Goal: Find specific page/section: Find specific page/section

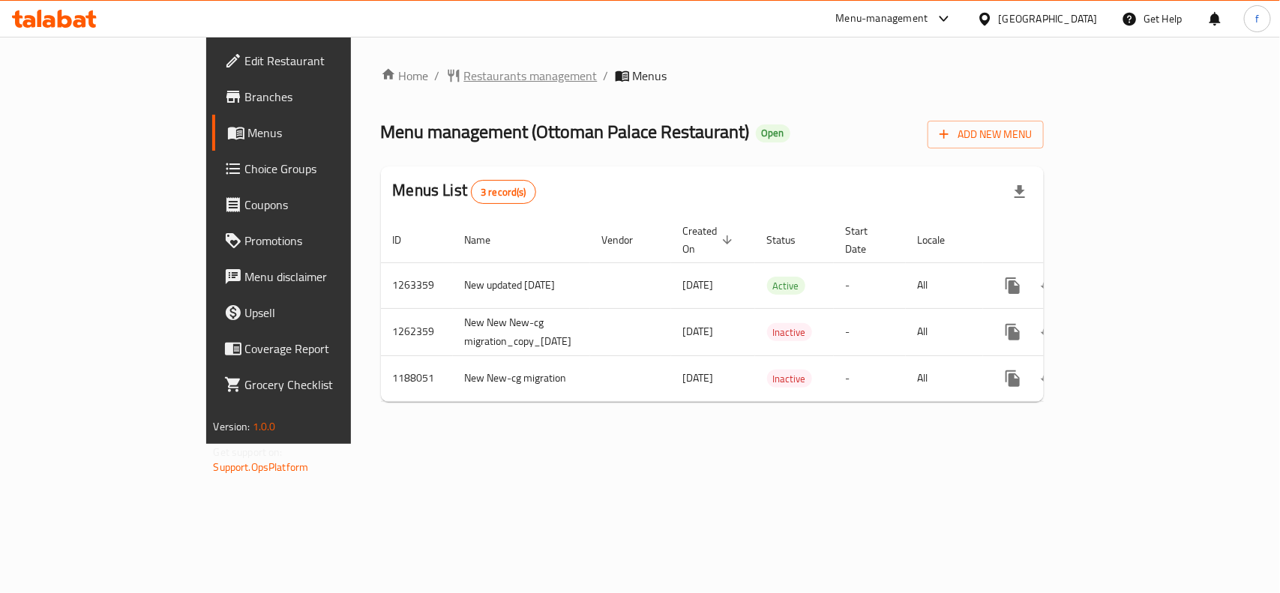
click at [464, 72] on span "Restaurants management" at bounding box center [530, 76] width 133 height 18
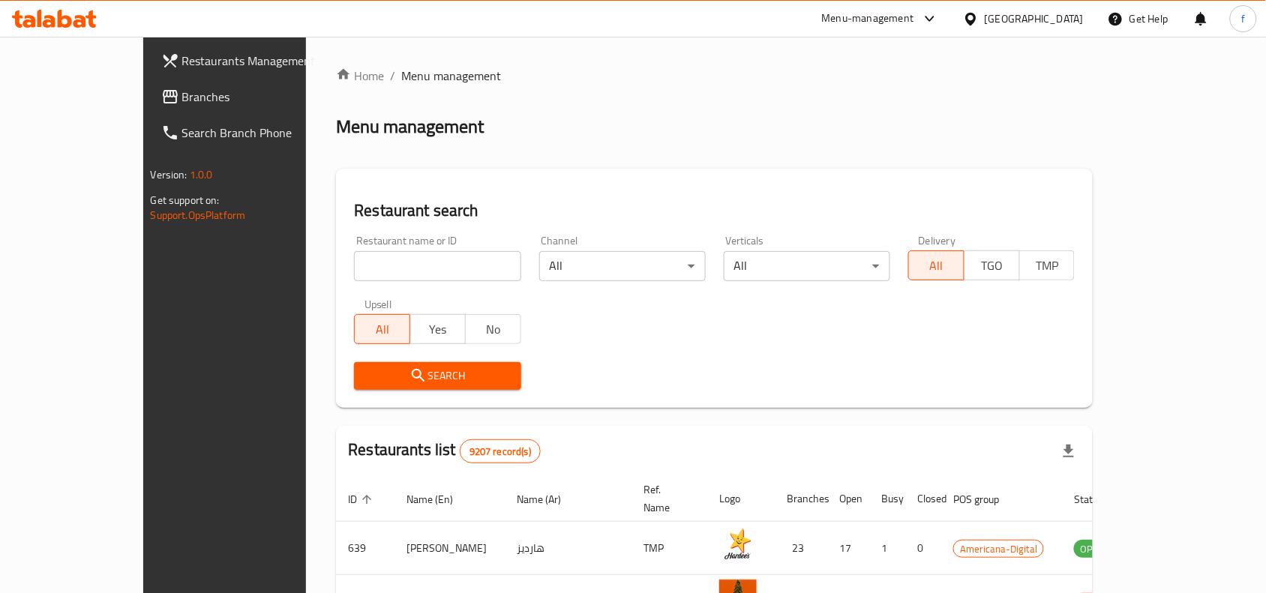
click at [354, 265] on input "search" at bounding box center [437, 266] width 166 height 30
paste input "16734"
type input "16734"
click at [366, 373] on span "Search" at bounding box center [437, 376] width 142 height 19
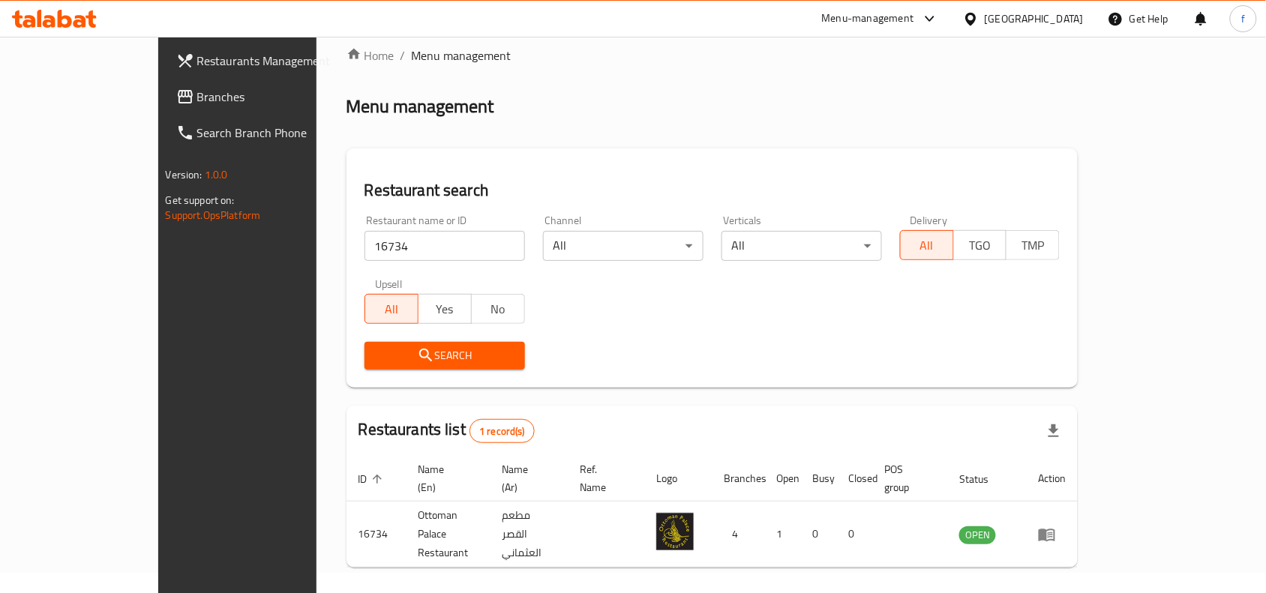
scroll to position [46, 0]
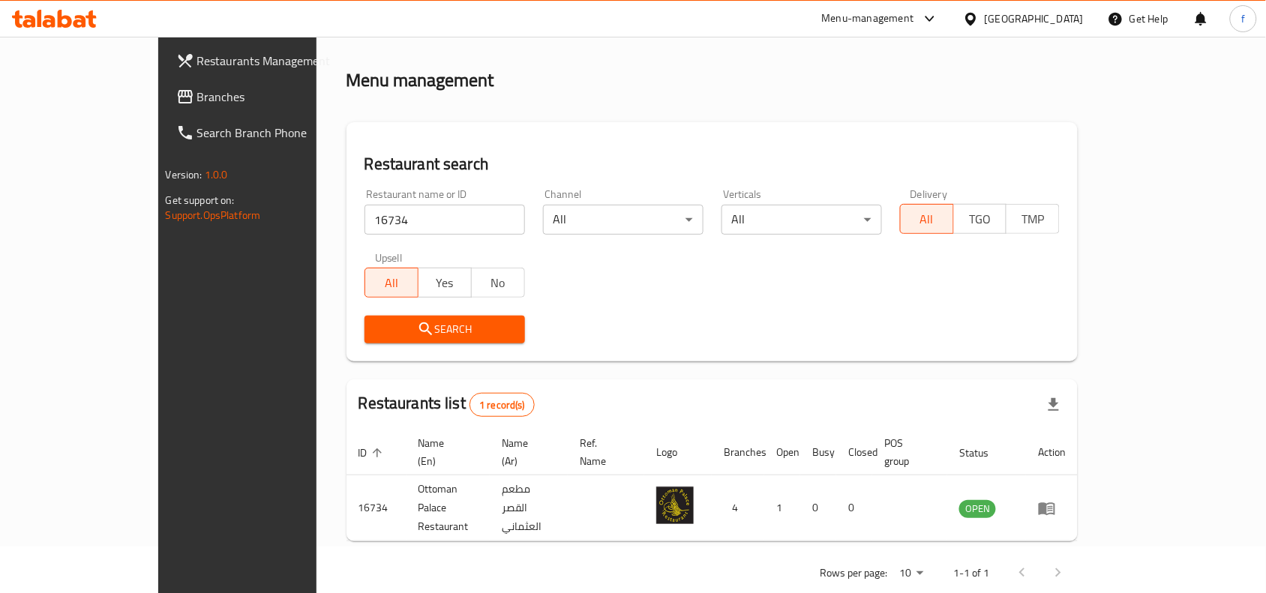
click at [1058, 17] on div "Qatar" at bounding box center [1034, 18] width 99 height 16
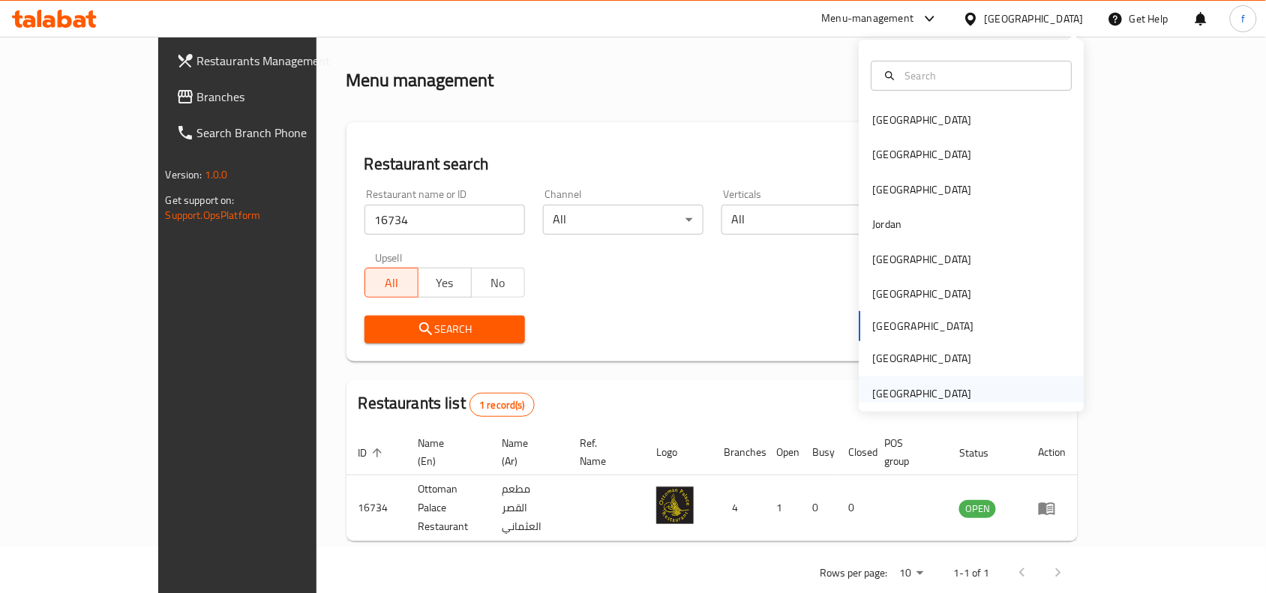
click at [889, 392] on div "[GEOGRAPHIC_DATA]" at bounding box center [922, 393] width 99 height 16
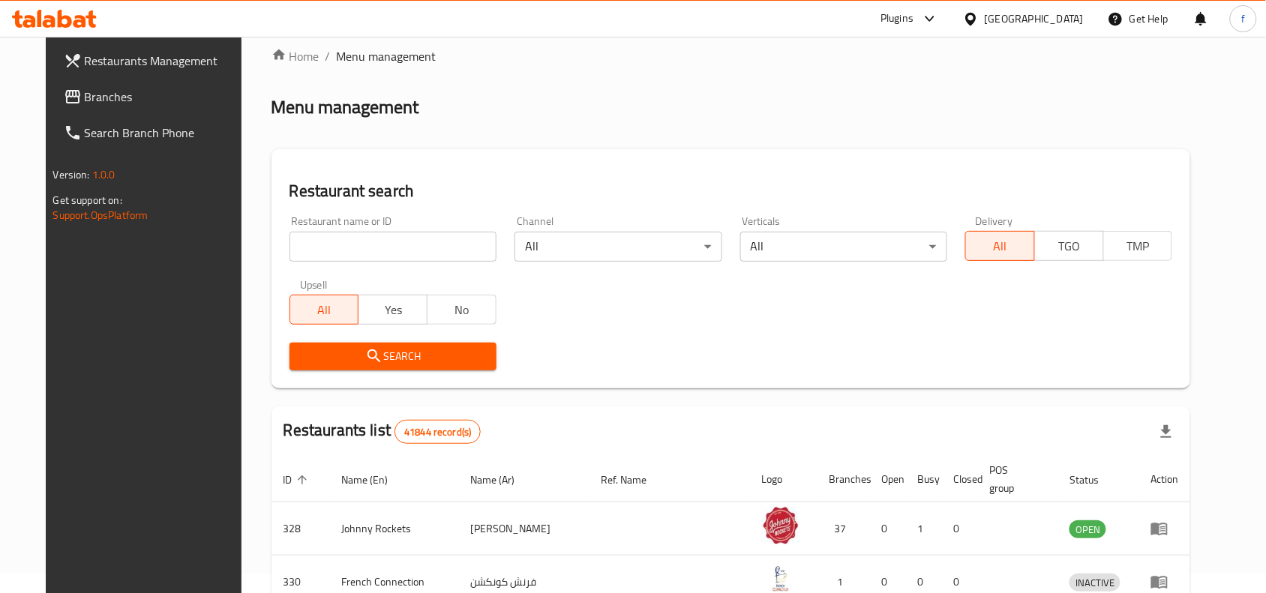
scroll to position [46, 0]
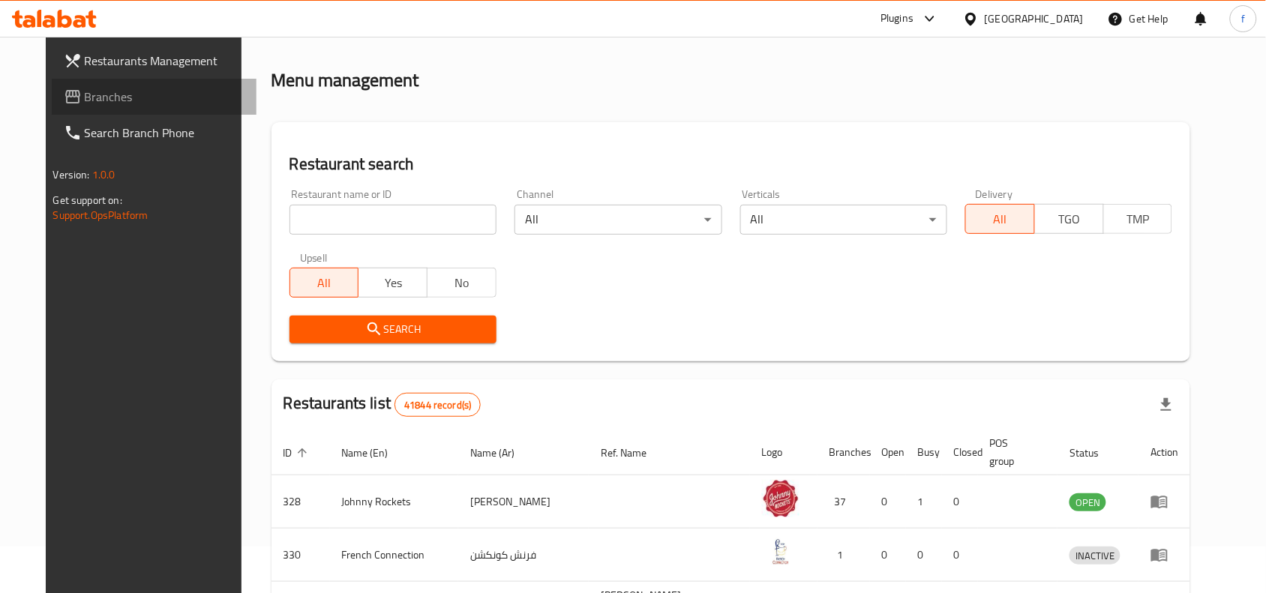
click at [85, 92] on span "Branches" at bounding box center [165, 97] width 160 height 18
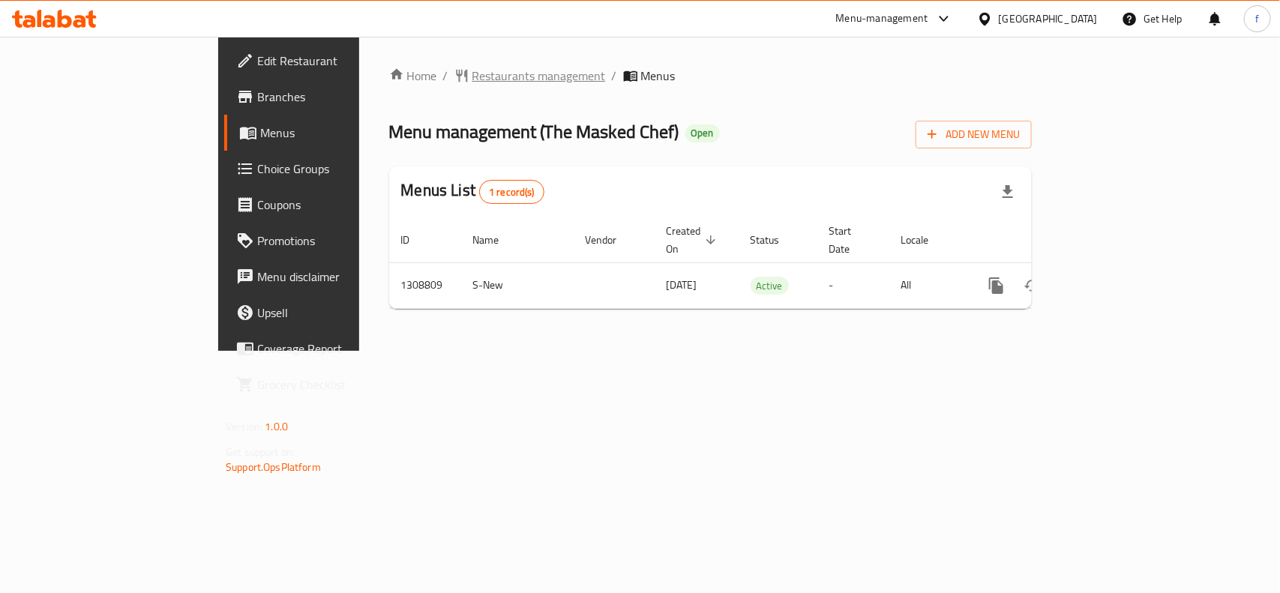
click at [472, 77] on span "Restaurants management" at bounding box center [538, 76] width 133 height 18
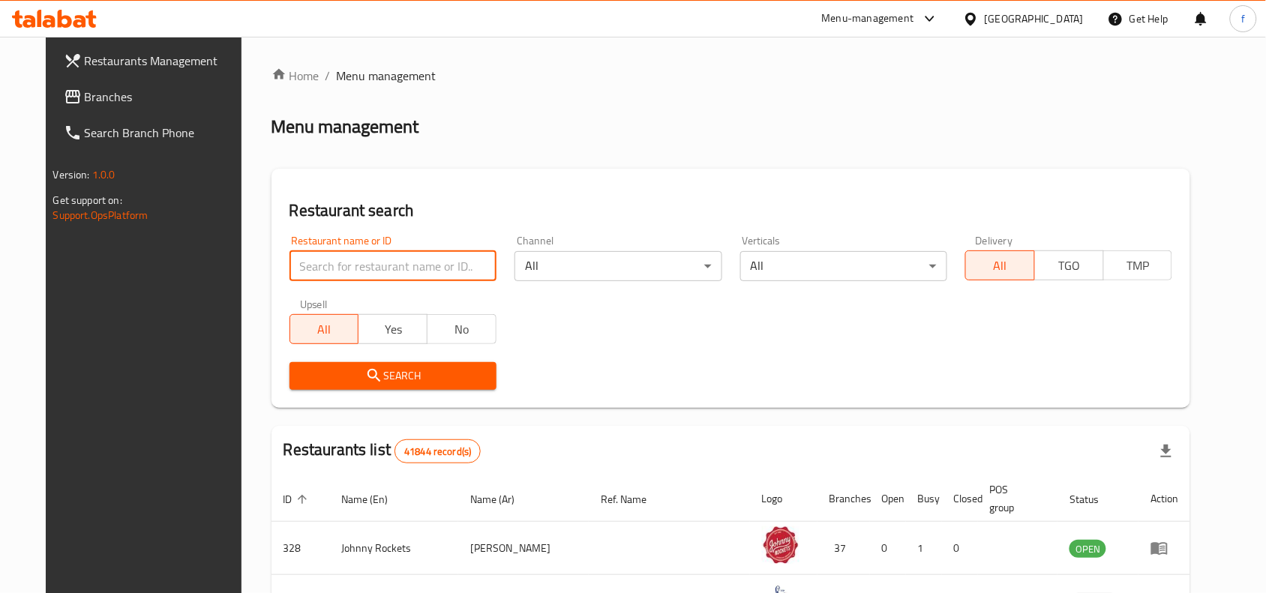
click at [316, 263] on input "search" at bounding box center [392, 266] width 207 height 30
paste input "705056"
type input "705056"
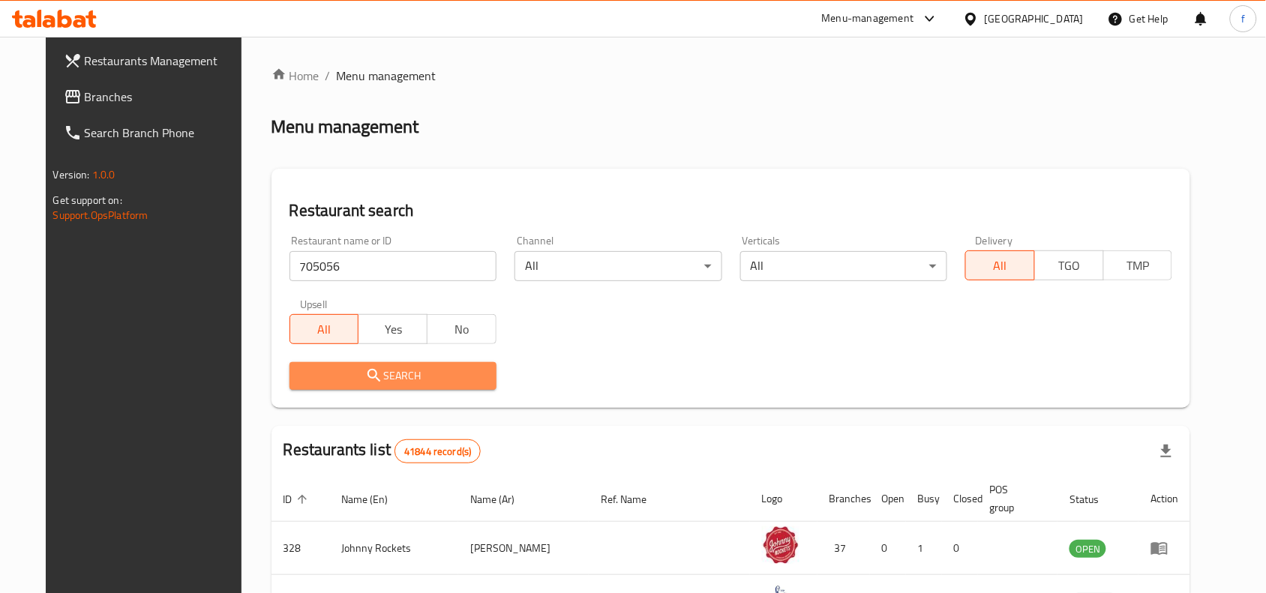
click at [365, 382] on icon "submit" at bounding box center [374, 376] width 18 height 18
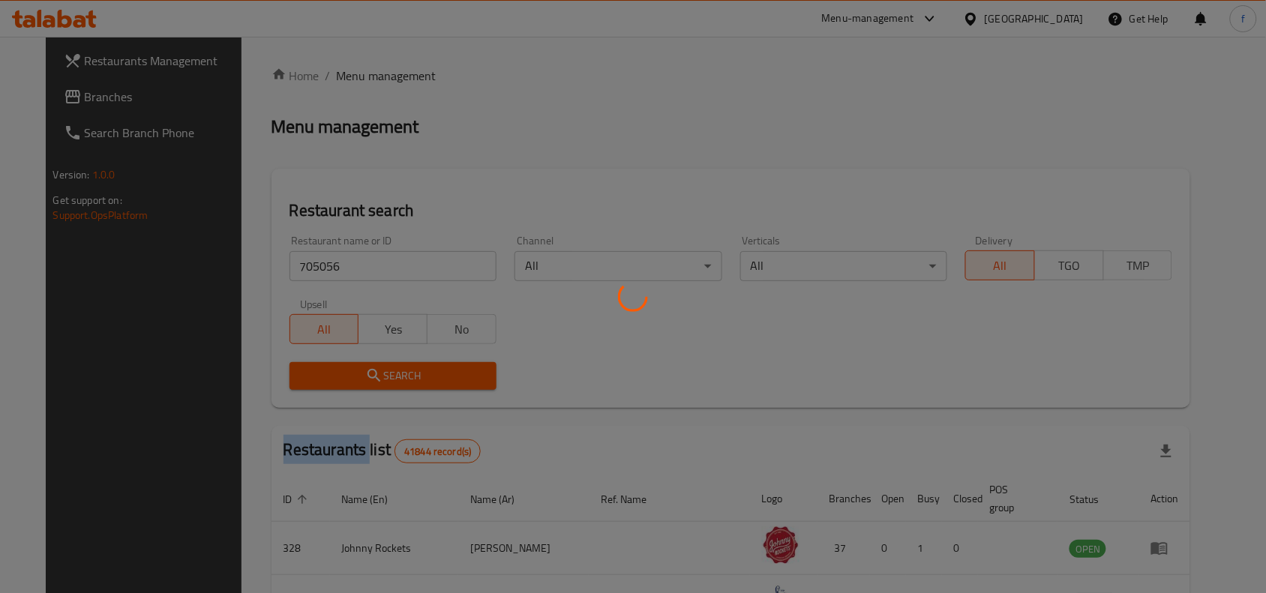
click at [346, 382] on div at bounding box center [633, 296] width 1266 height 593
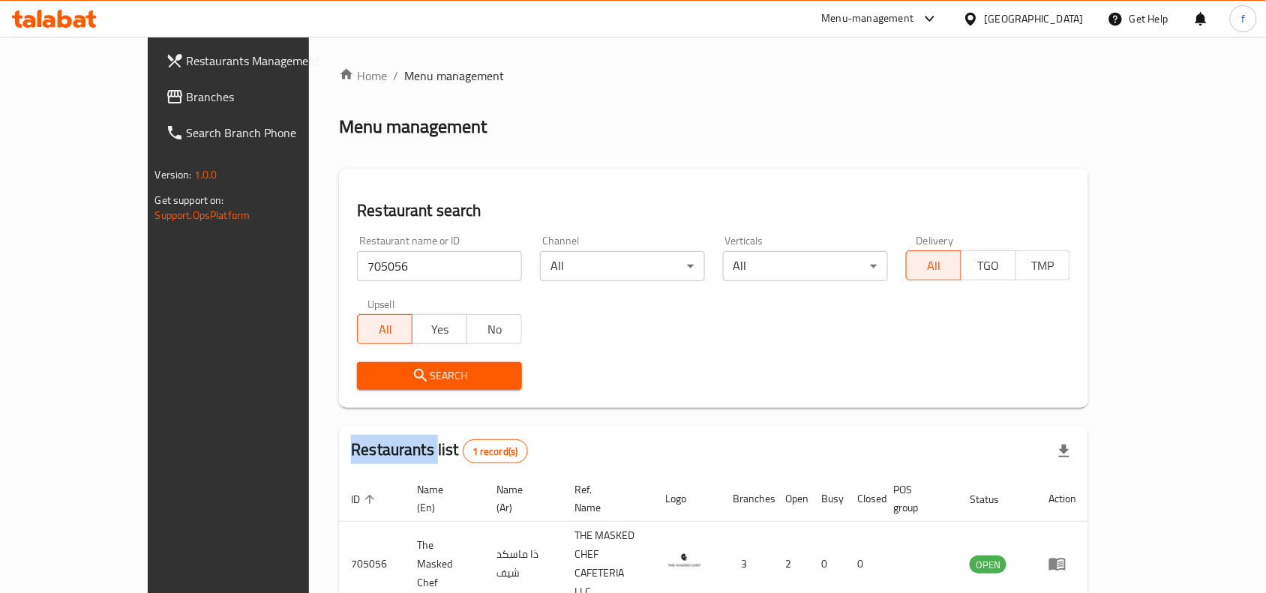
click at [401, 372] on span "Search" at bounding box center [439, 376] width 141 height 19
click at [394, 357] on div "Search" at bounding box center [439, 376] width 183 height 46
click at [373, 368] on span "Search" at bounding box center [439, 376] width 141 height 19
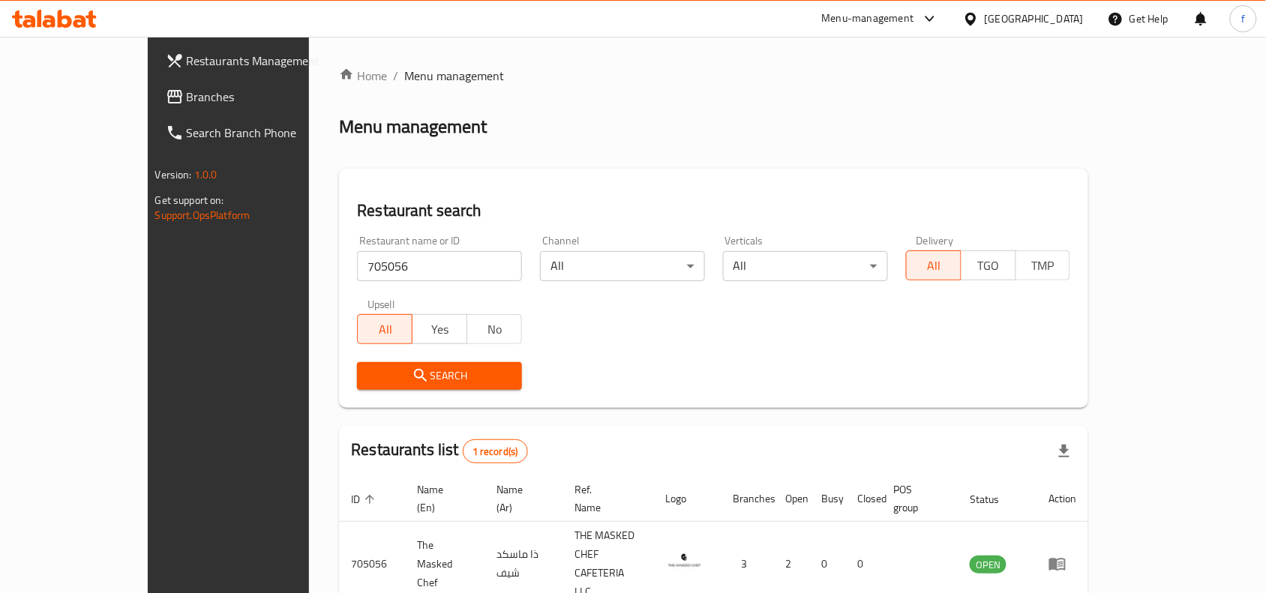
click at [373, 368] on span "Search" at bounding box center [439, 376] width 141 height 19
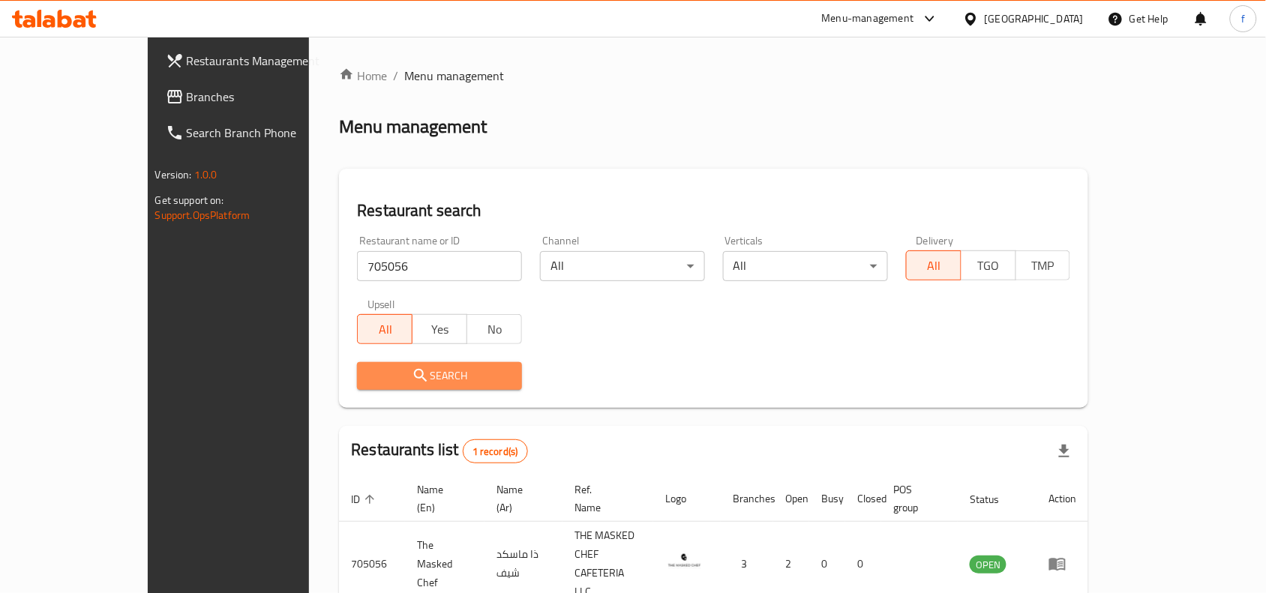
click at [373, 368] on span "Search" at bounding box center [439, 376] width 141 height 19
